Goal: Find contact information: Find contact information

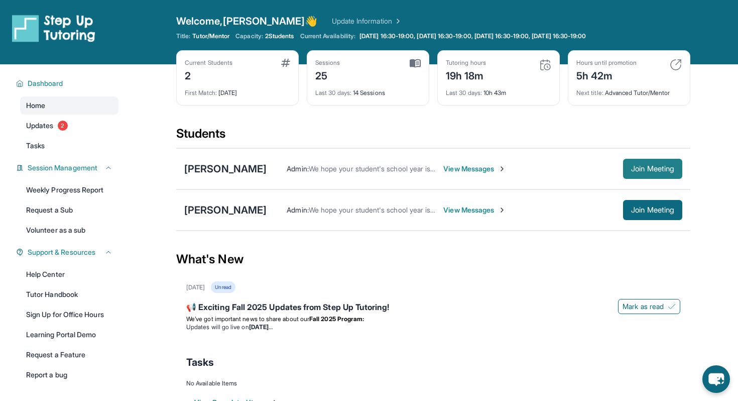
click at [641, 170] on span "Join Meeting" at bounding box center [652, 169] width 43 height 6
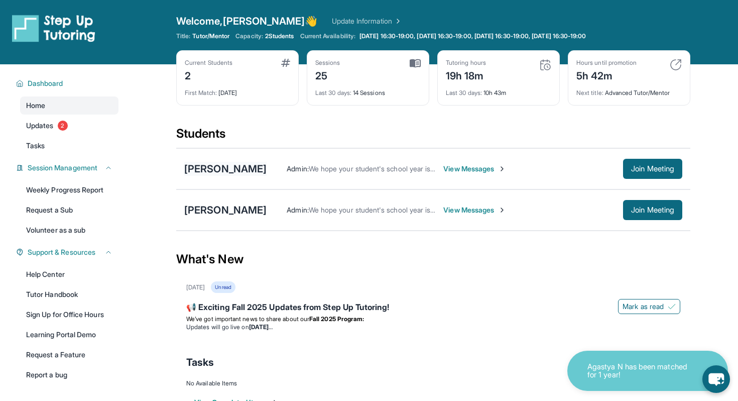
click at [214, 163] on div "[PERSON_NAME]" at bounding box center [225, 169] width 82 height 14
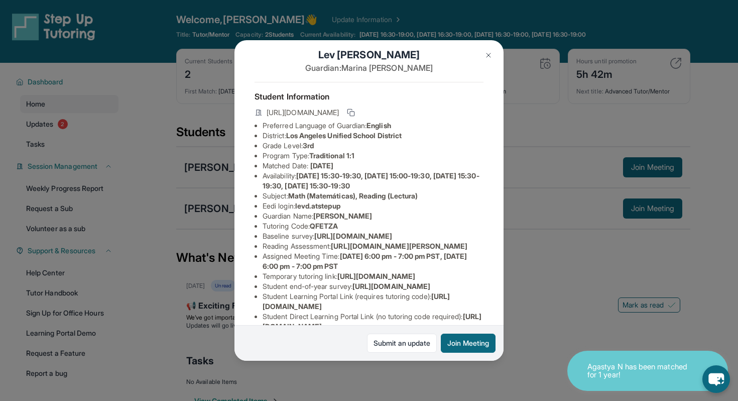
scroll to position [8, 0]
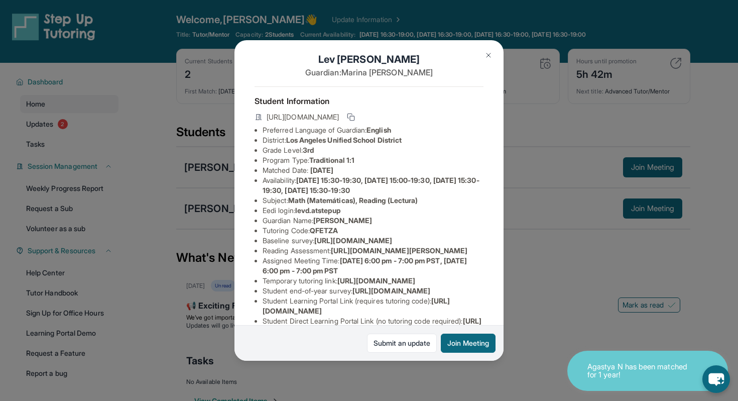
click at [315, 207] on span "levd.atstepup" at bounding box center [317, 210] width 45 height 9
click at [313, 209] on span "levd.atstepup" at bounding box center [317, 210] width 45 height 9
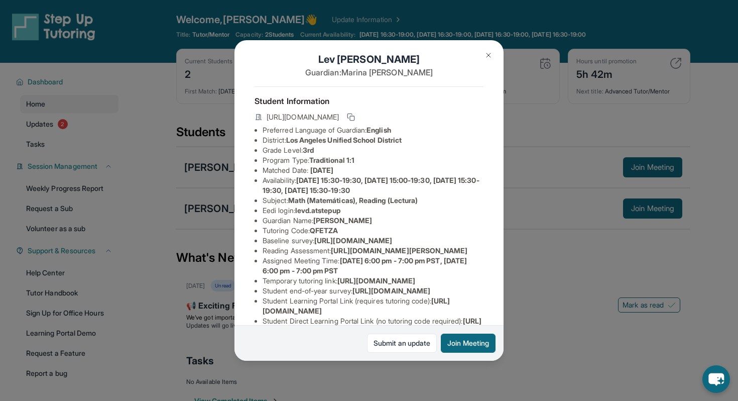
click at [302, 211] on span "levd.atstepup" at bounding box center [317, 210] width 45 height 9
drag, startPoint x: 300, startPoint y: 211, endPoint x: 348, endPoint y: 211, distance: 48.2
click at [348, 211] on li "Eedi login : levd.atstepup" at bounding box center [373, 210] width 221 height 10
drag, startPoint x: 348, startPoint y: 211, endPoint x: 300, endPoint y: 210, distance: 48.7
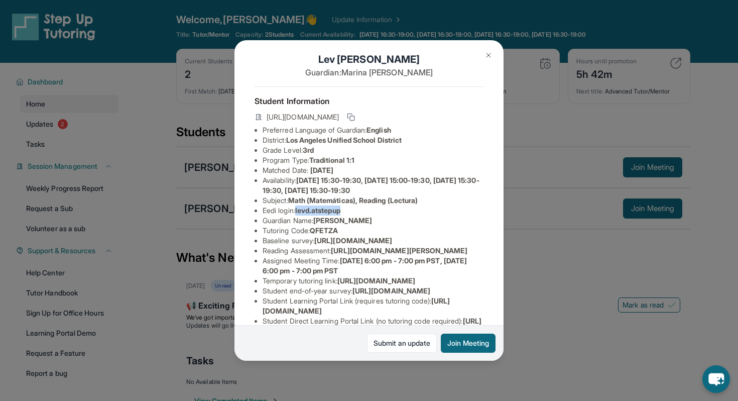
click at [300, 210] on li "Eedi login : levd.atstepup" at bounding box center [373, 210] width 221 height 10
copy span "levd.atstepup"
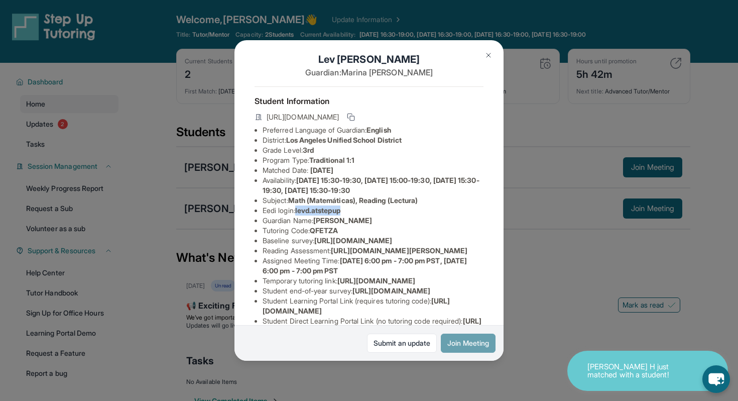
click at [476, 344] on button "Join Meeting" at bounding box center [468, 342] width 55 height 19
